Goal: Information Seeking & Learning: Learn about a topic

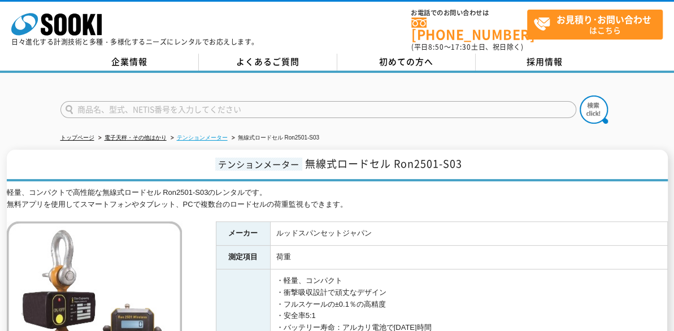
click at [202, 134] on link "テンションメーター" at bounding box center [202, 137] width 51 height 6
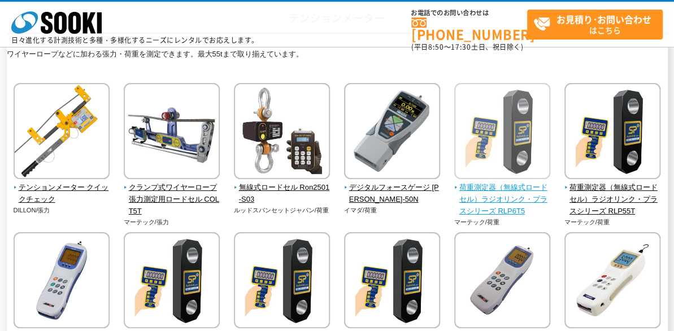
scroll to position [188, 0]
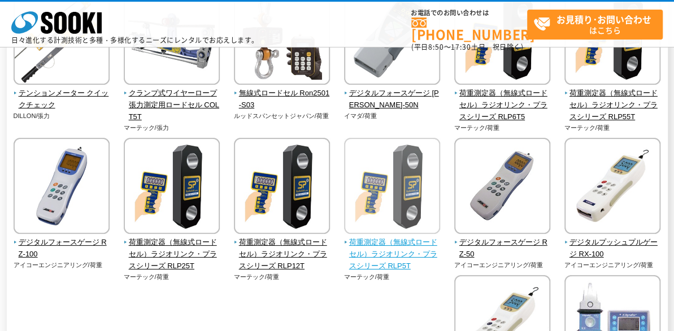
click at [403, 214] on img at bounding box center [392, 187] width 96 height 99
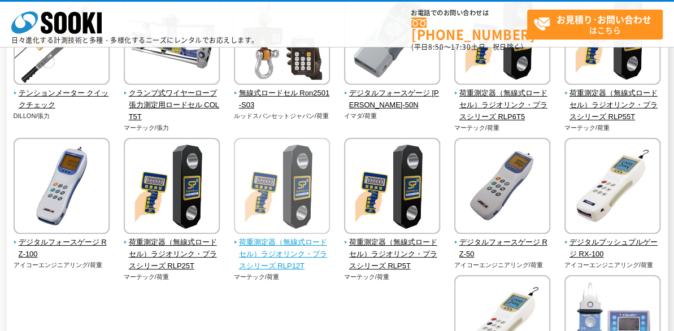
click at [264, 256] on span "荷重測定器（無線式ロードセル）ラジオリンク・プラスシリーズ RLP12T" at bounding box center [282, 254] width 97 height 35
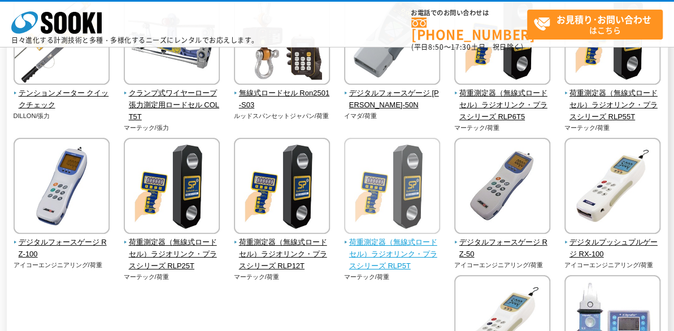
click at [398, 264] on span "荷重測定器（無線式ロードセル）ラジオリンク・プラスシリーズ RLP5T" at bounding box center [392, 254] width 97 height 35
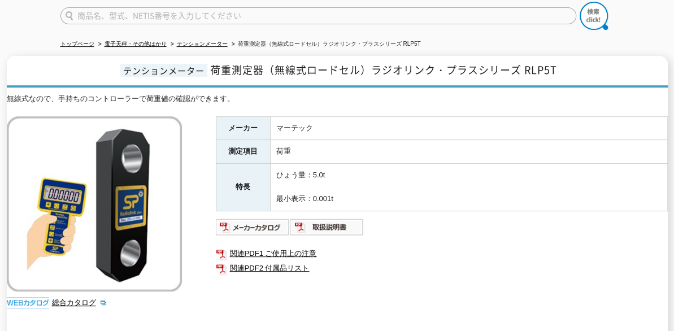
scroll to position [188, 0]
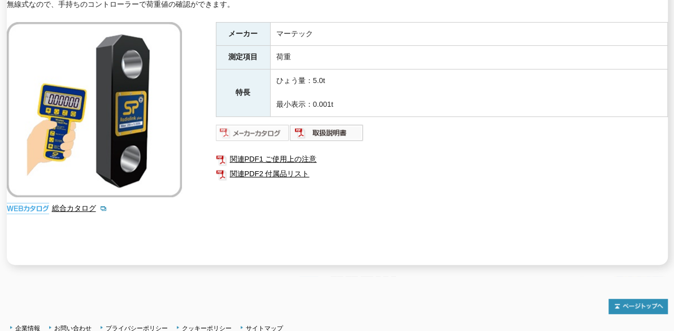
click at [258, 125] on img at bounding box center [253, 133] width 74 height 18
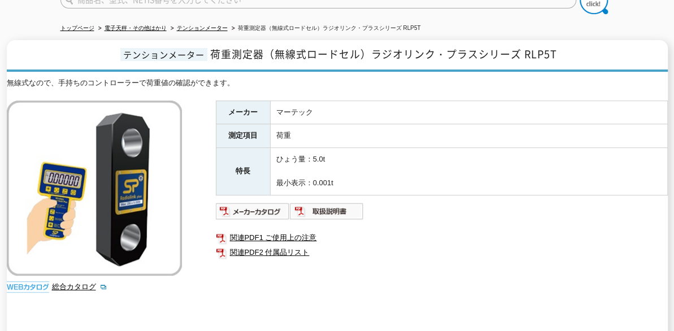
scroll to position [94, 0]
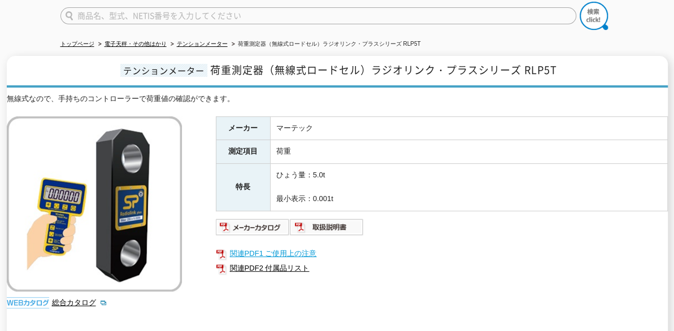
click at [303, 246] on link "関連PDF1 ご使用上の注意" at bounding box center [442, 253] width 452 height 15
click at [266, 261] on link "関連PDF2 付属品リスト" at bounding box center [442, 268] width 452 height 15
click at [586, 275] on div "メーカー マーテック 測定項目 荷重 特長 ひょう量：5.0t 最小表示：0.001t 関連PDF1 ご使用上の注意 関連PDF2 付属品リスト" at bounding box center [442, 237] width 452 height 243
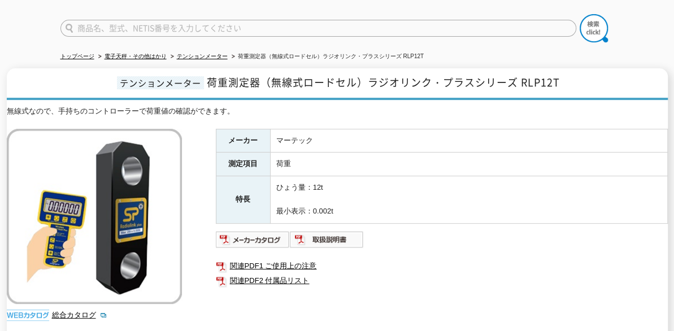
scroll to position [94, 0]
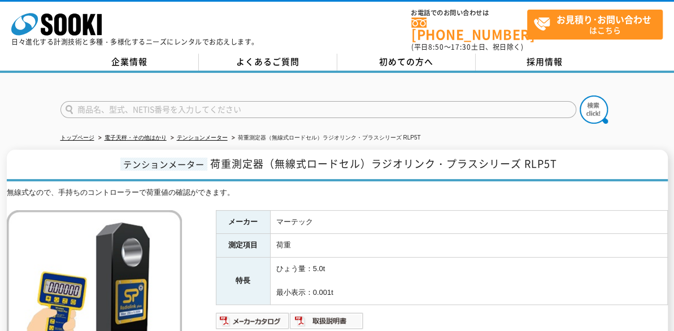
click at [578, 240] on td "荷重" at bounding box center [468, 246] width 397 height 24
click at [264, 312] on img at bounding box center [253, 321] width 74 height 18
click at [559, 312] on ul at bounding box center [442, 321] width 452 height 18
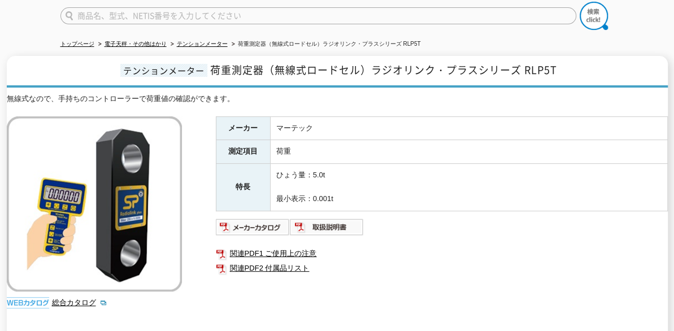
click at [571, 227] on div "メーカー マーテック 測定項目 荷重 特長 ひょう量：5.0t 最小表示：0.001t 関連PDF1 ご使用上の注意 関連PDF2 付属品リスト" at bounding box center [442, 237] width 452 height 243
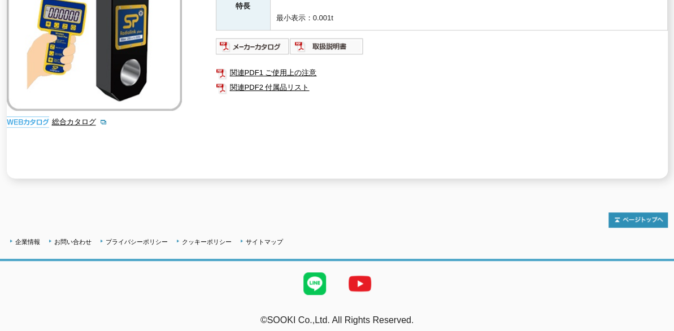
scroll to position [86, 0]
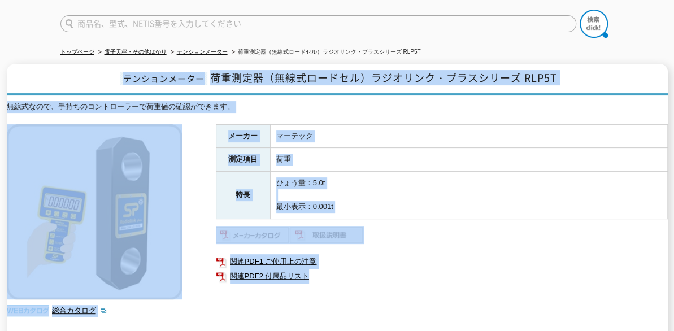
drag, startPoint x: 11, startPoint y: 60, endPoint x: 335, endPoint y: 276, distance: 389.0
click at [335, 276] on div "テンションメーター 荷重測定器（無線式ロードセル）ラジオリンク・プラスシリーズ RLP5T 無線式なので、手持ちのコントローラーで荷重値の確認ができます。 総…" at bounding box center [337, 215] width 661 height 303
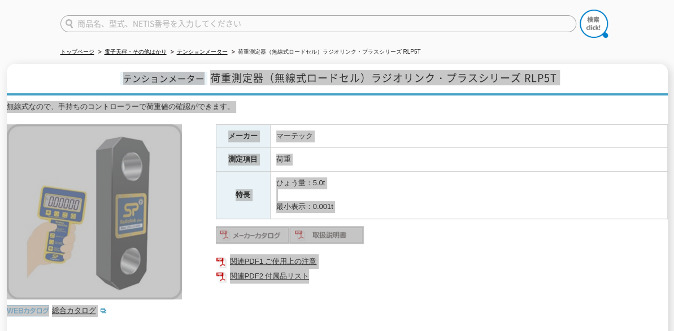
scroll to position [86, 0]
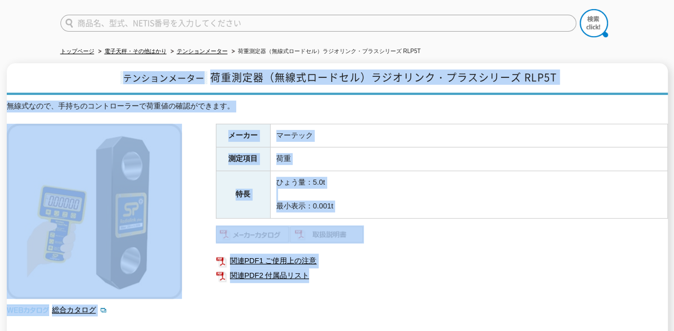
click at [521, 138] on td "マーテック" at bounding box center [468, 136] width 397 height 24
